Goal: Browse casually: Explore the website without a specific task or goal

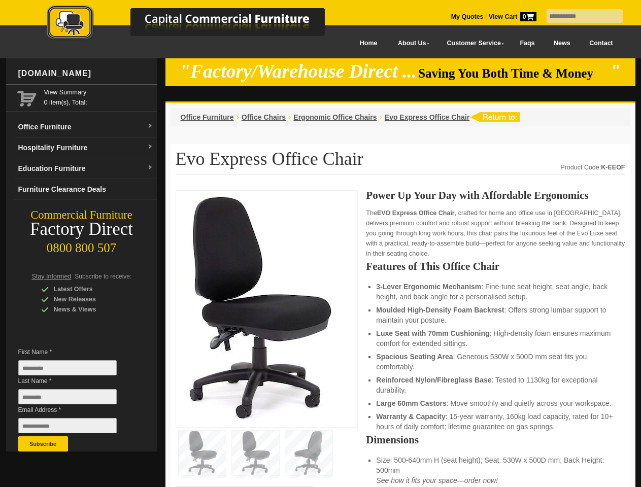
click at [578, 16] on input "text" at bounding box center [584, 16] width 76 height 14
click at [75, 399] on input "Last Name *" at bounding box center [67, 396] width 98 height 15
click at [43, 444] on button "Subscribe" at bounding box center [43, 443] width 50 height 15
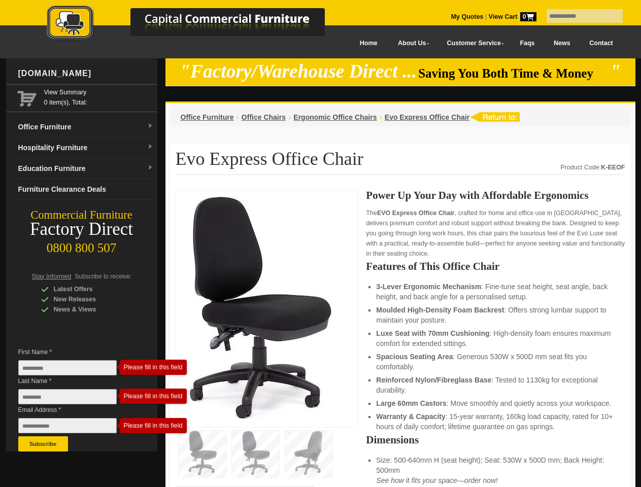
click at [400, 339] on li "Luxe Seat with 70mm Cushioning : High-density foam ensures maximum comfort for …" at bounding box center [495, 338] width 238 height 20
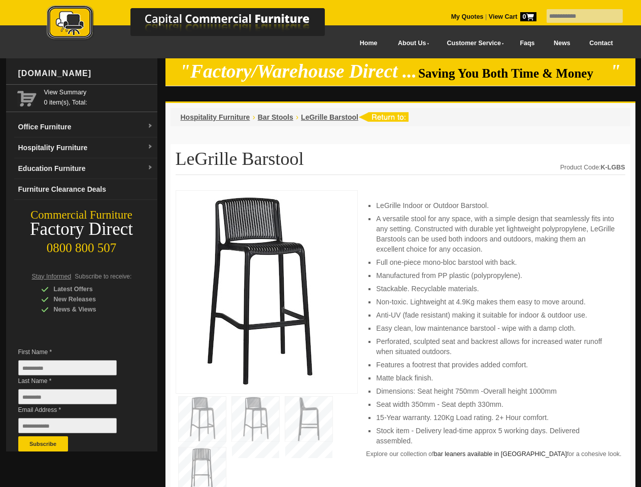
click at [578, 16] on input "text" at bounding box center [584, 16] width 76 height 14
click at [75, 399] on input "Last Name *" at bounding box center [67, 396] width 98 height 15
click at [43, 444] on button "Subscribe" at bounding box center [43, 443] width 50 height 15
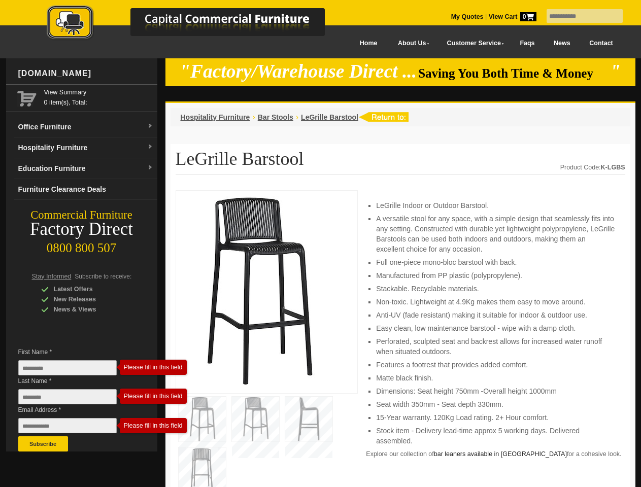
click at [400, 339] on li "Perforated, sculpted seat and backrest allows for increased water runoff when s…" at bounding box center [495, 346] width 238 height 20
